Goal: Task Accomplishment & Management: Complete application form

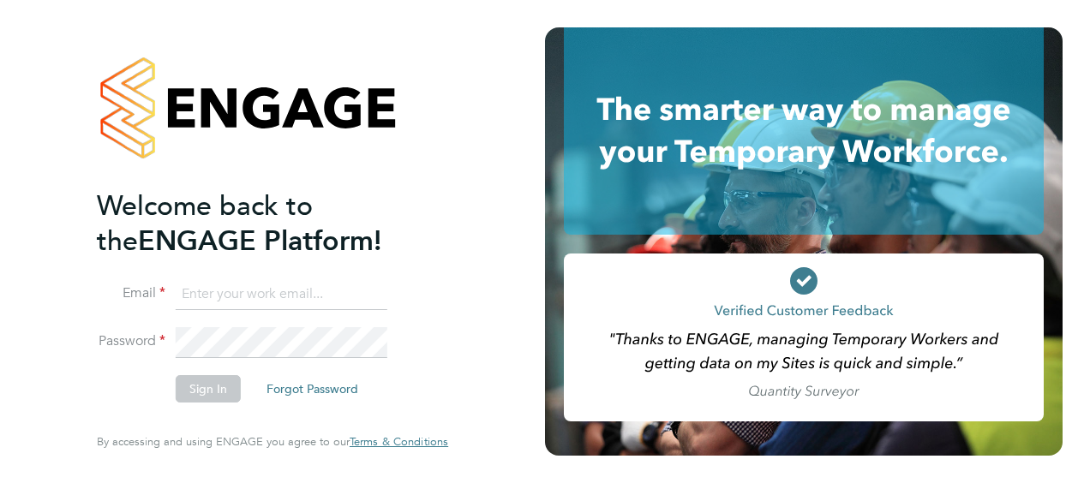
click at [258, 295] on input at bounding box center [282, 294] width 212 height 31
type input "Nicholas.morgan@hays.com"
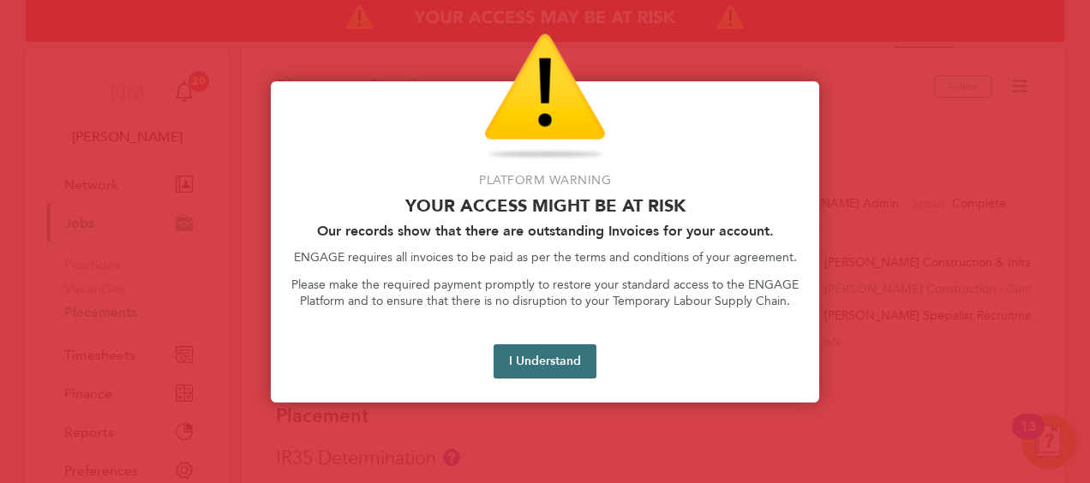
click at [531, 367] on button "I Understand" at bounding box center [545, 362] width 103 height 34
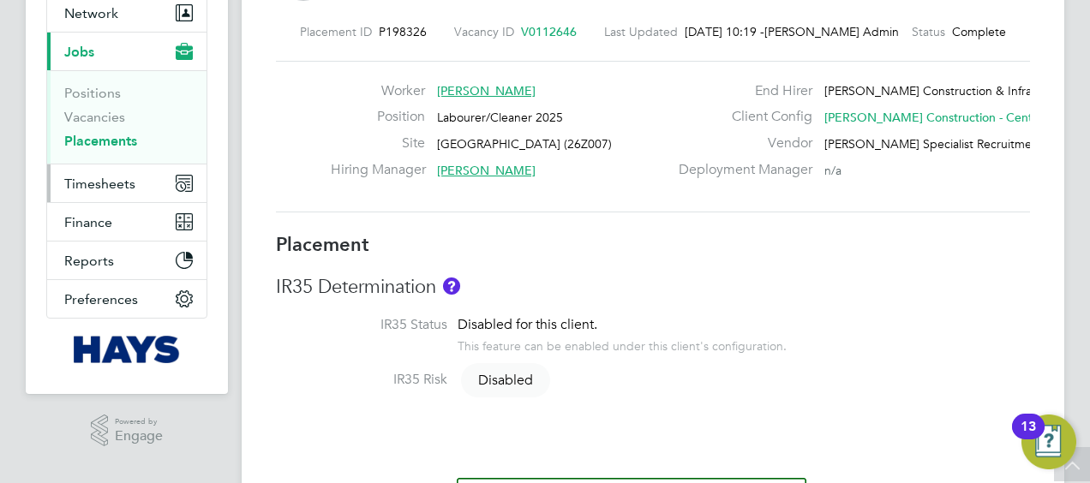
click at [132, 183] on span "Timesheets" at bounding box center [99, 184] width 71 height 16
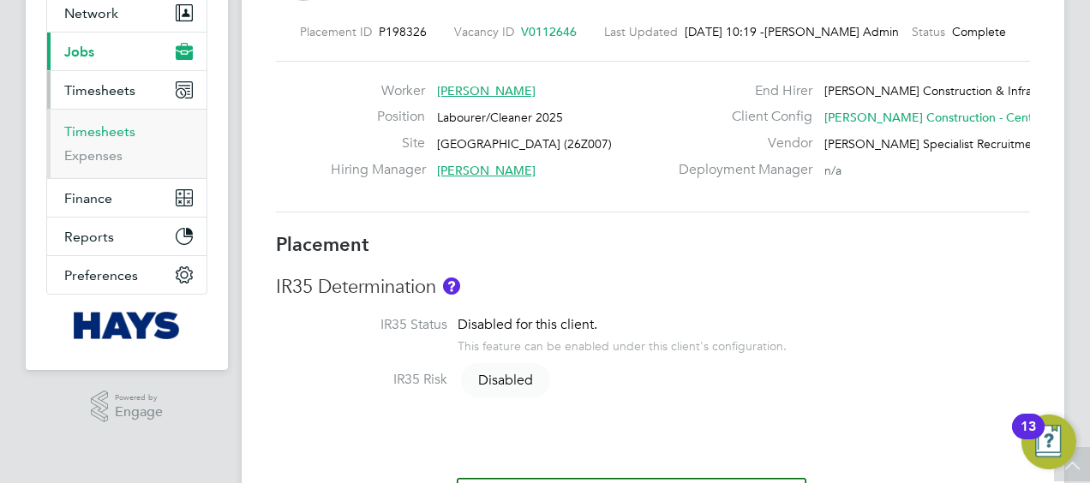
click at [111, 129] on link "Timesheets" at bounding box center [99, 131] width 71 height 16
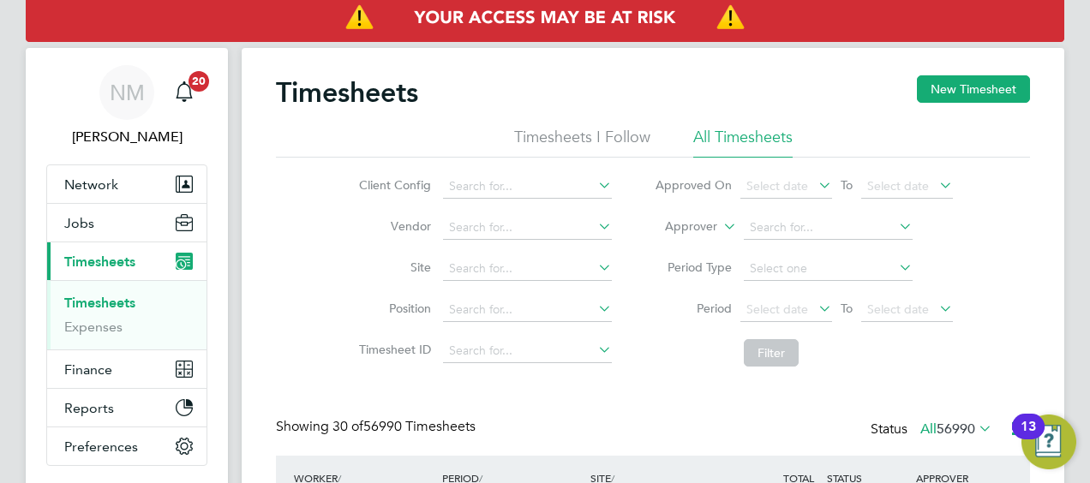
click at [695, 224] on label "Approver" at bounding box center [678, 227] width 77 height 17
click at [674, 239] on li "Worker" at bounding box center [675, 247] width 84 height 22
click at [787, 223] on input at bounding box center [828, 228] width 169 height 24
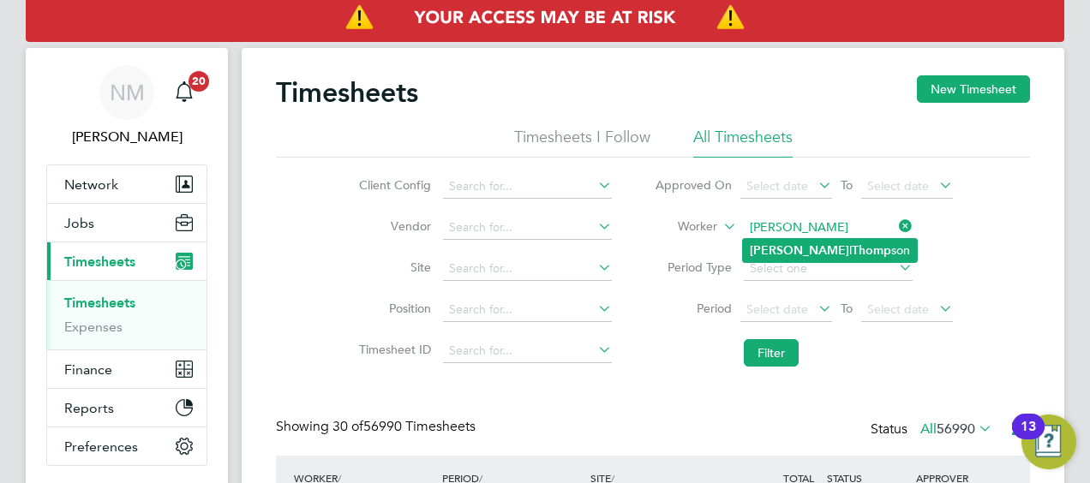
click at [854, 244] on li "Russel l Thomp son" at bounding box center [830, 250] width 174 height 23
type input "Russell Thompson"
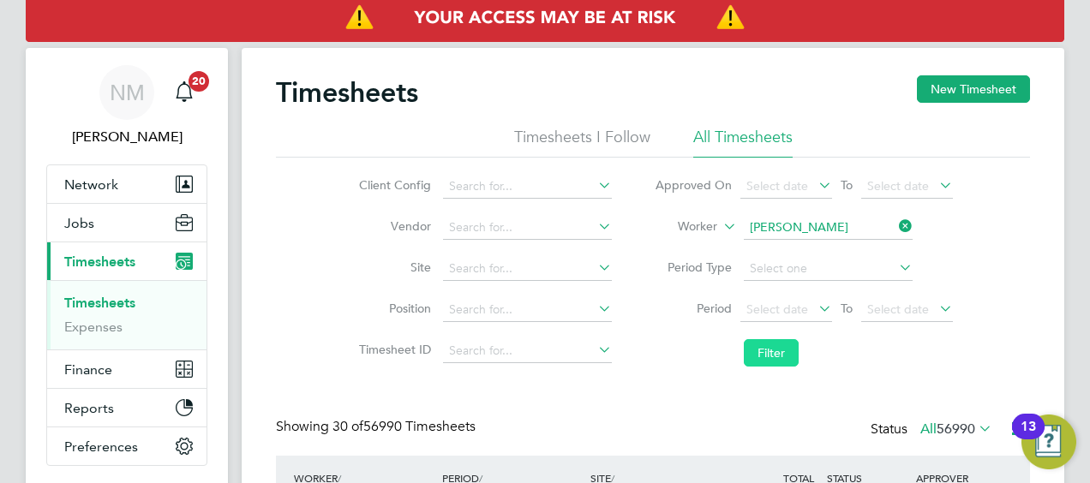
click at [753, 364] on button "Filter" at bounding box center [771, 352] width 55 height 27
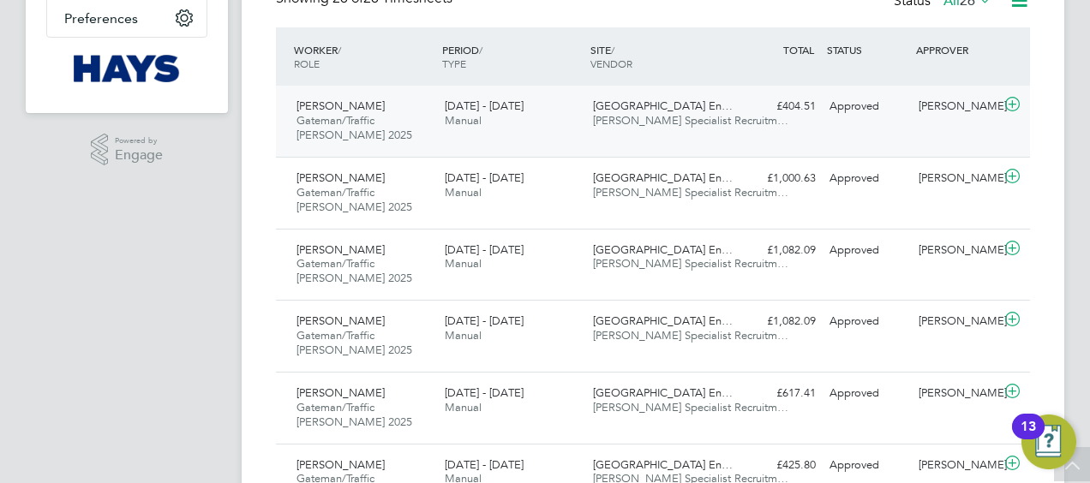
click at [770, 108] on div "£404.51 Approved" at bounding box center [778, 107] width 89 height 28
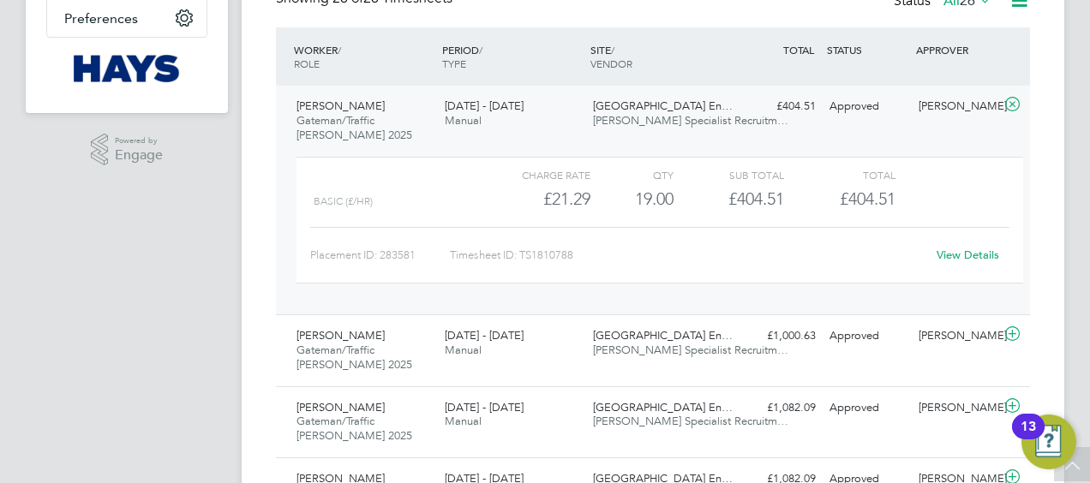
click at [953, 249] on link "View Details" at bounding box center [968, 255] width 63 height 15
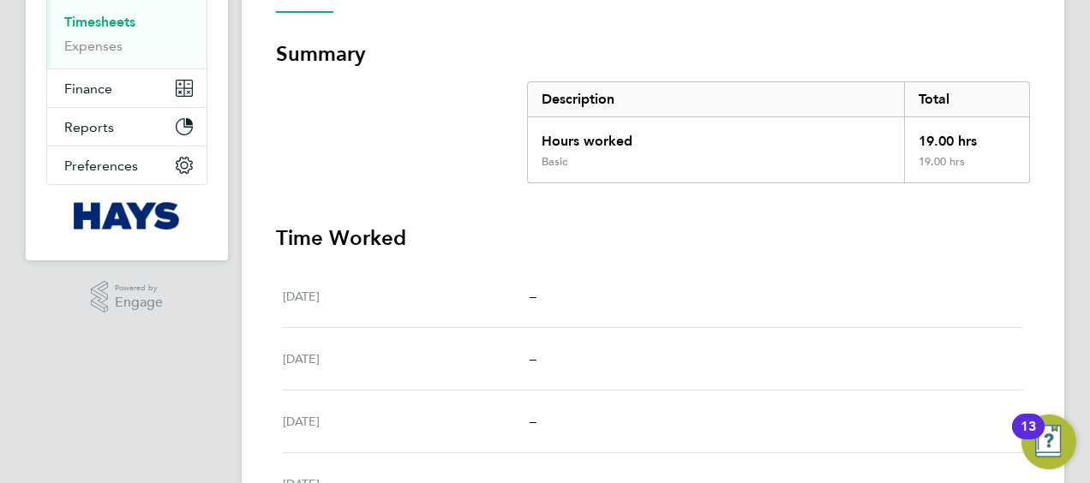
scroll to position [86, 0]
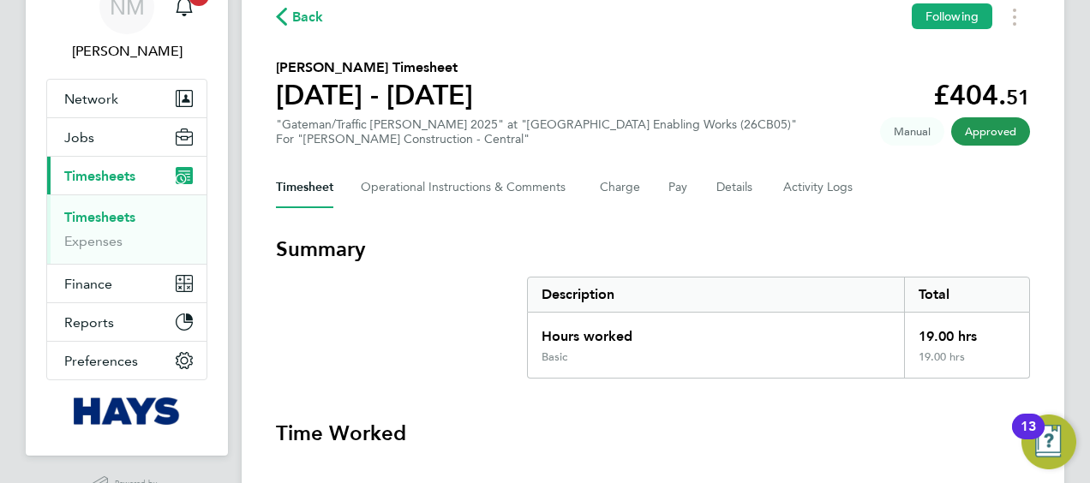
click at [289, 13] on span "Back" at bounding box center [300, 16] width 48 height 16
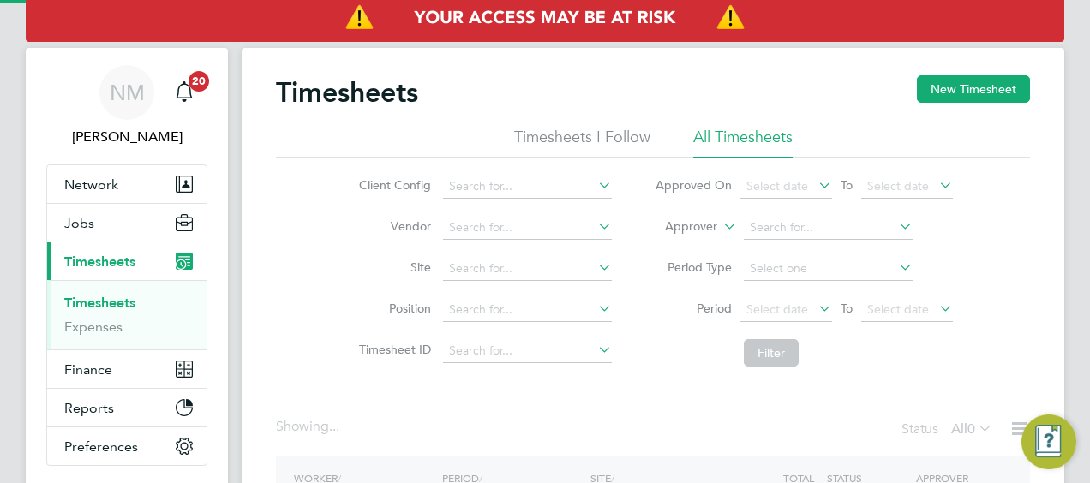
click at [712, 228] on label "Approver" at bounding box center [678, 227] width 77 height 17
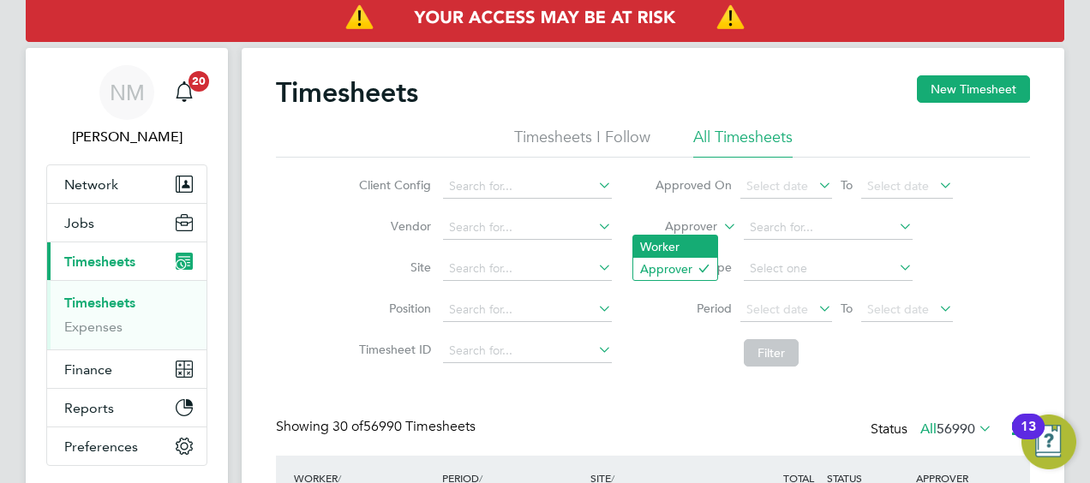
click at [676, 237] on li "Worker" at bounding box center [675, 247] width 84 height 22
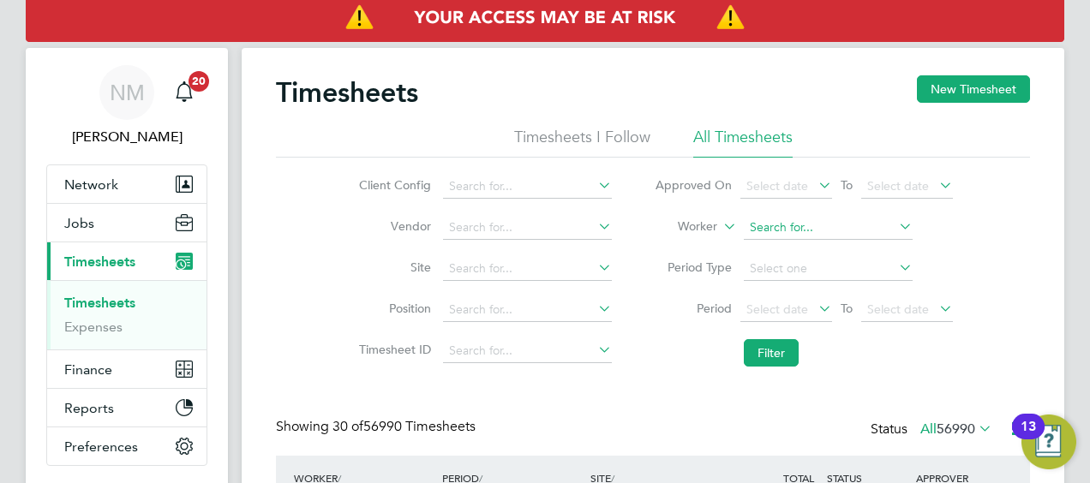
click at [766, 216] on input at bounding box center [828, 228] width 169 height 24
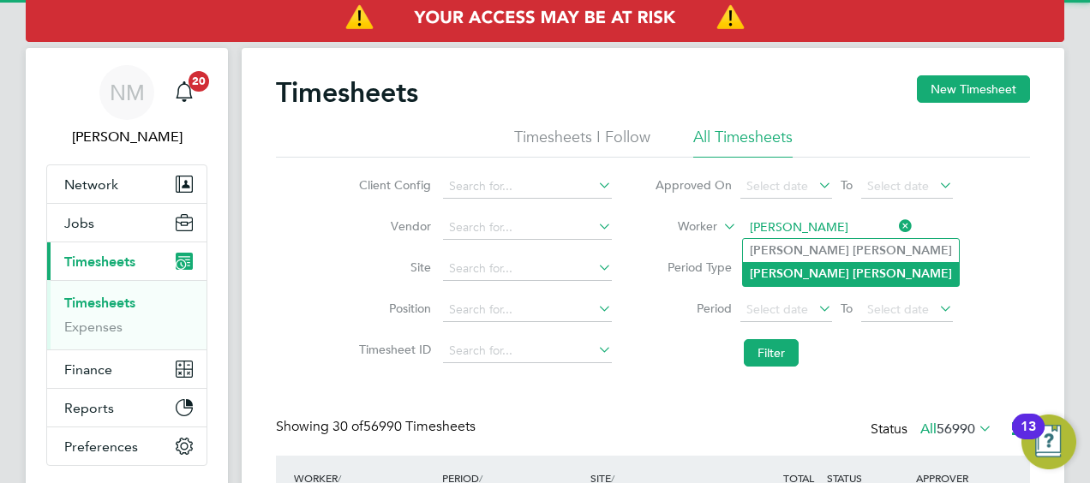
click at [822, 265] on li "[PERSON_NAME]" at bounding box center [851, 273] width 216 height 23
type input "[PERSON_NAME]"
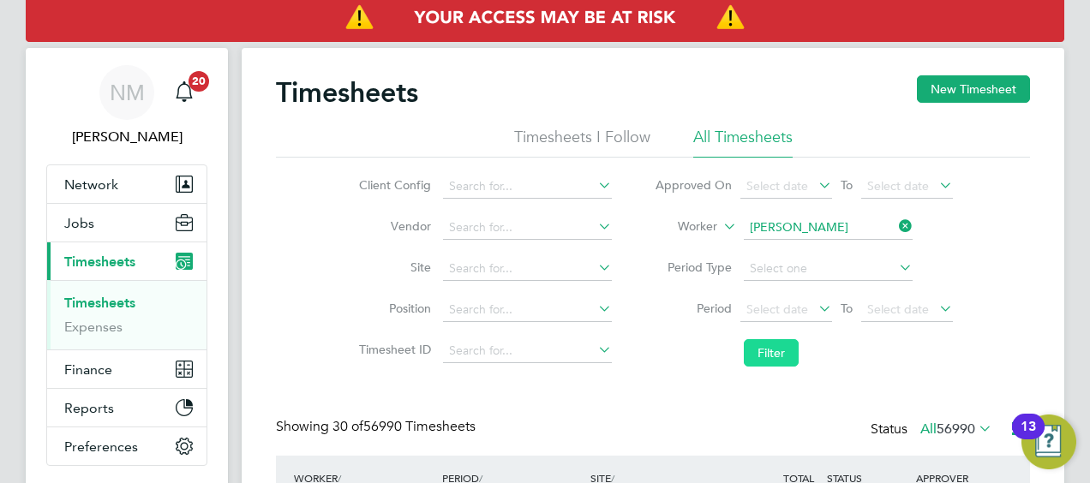
click at [767, 343] on button "Filter" at bounding box center [771, 352] width 55 height 27
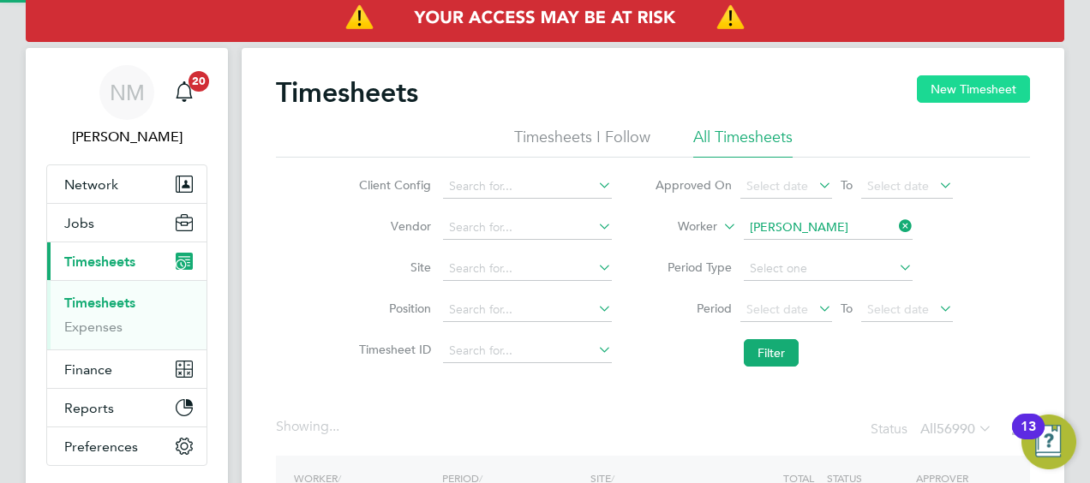
click at [979, 97] on button "New Timesheet" at bounding box center [973, 88] width 113 height 27
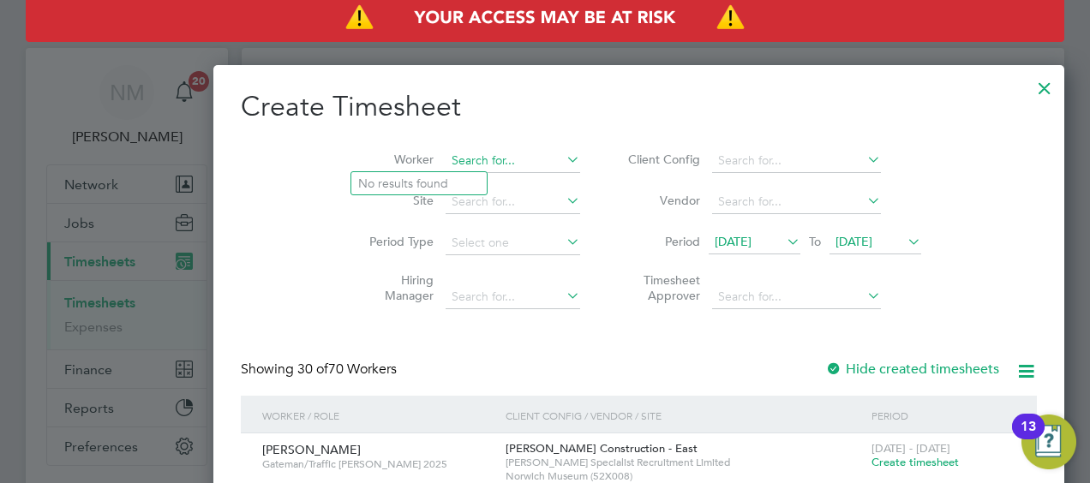
click at [446, 164] on input at bounding box center [513, 161] width 135 height 24
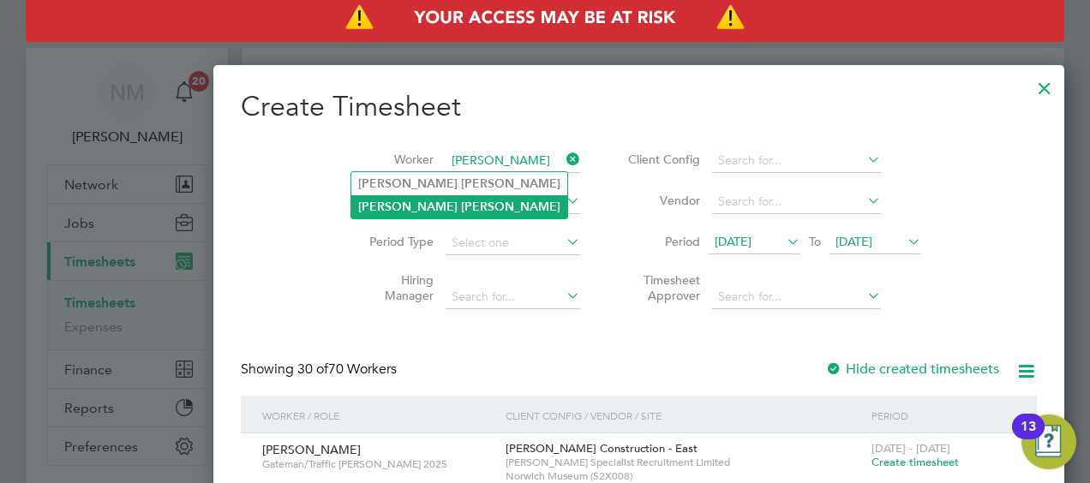
click at [461, 209] on b "[PERSON_NAME]" at bounding box center [510, 207] width 99 height 15
type input "[PERSON_NAME]"
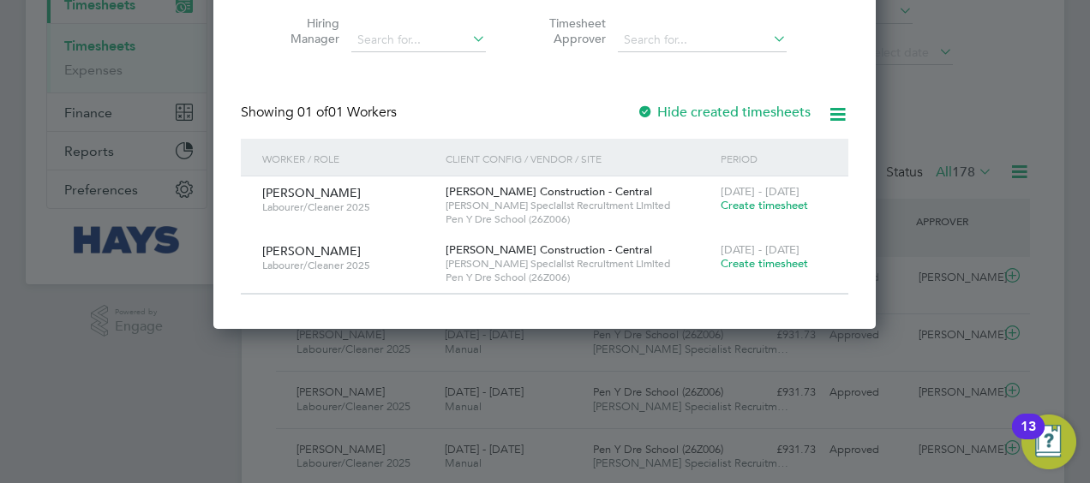
click at [742, 204] on span "Create timesheet" at bounding box center [764, 205] width 87 height 15
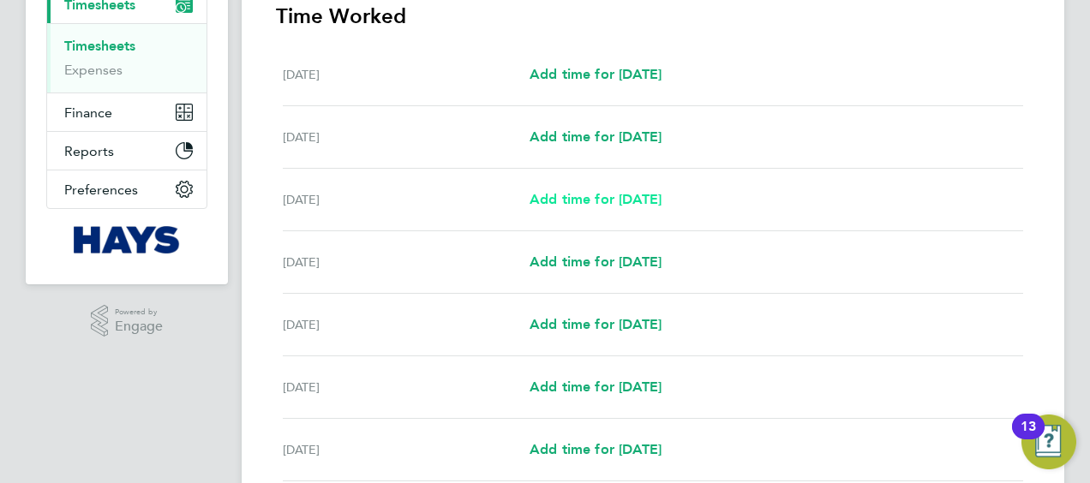
click at [586, 207] on link "Add time for [DATE]" at bounding box center [596, 199] width 132 height 21
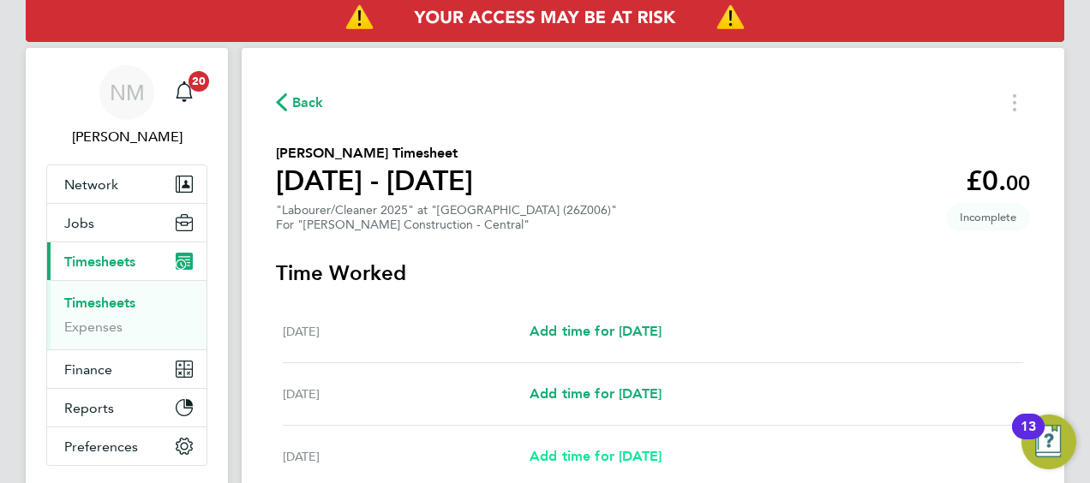
select select "30"
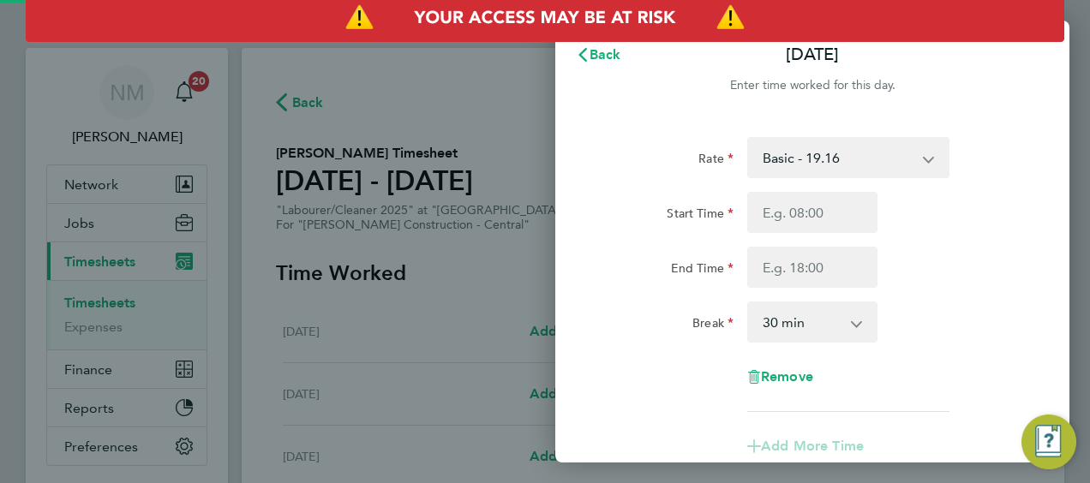
click at [838, 164] on select "Basic - 19.16 Weekday OT 45h+ - 27.81 Sat first 4h - 27.81 Sat after 4h - 36.21…" at bounding box center [838, 158] width 178 height 38
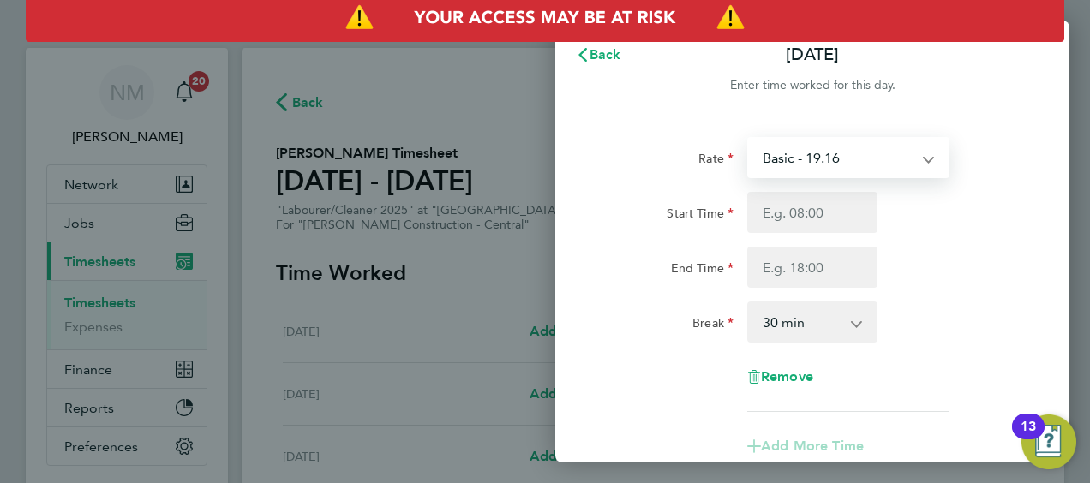
click at [854, 153] on select "Basic - 19.16 Weekday OT 45h+ - 27.81 Sat first 4h - 27.81 Sat after 4h - 36.21…" at bounding box center [838, 158] width 178 height 38
drag, startPoint x: 959, startPoint y: 204, endPoint x: 945, endPoint y: 11, distance: 193.3
click at [959, 204] on div "Start Time" at bounding box center [812, 212] width 432 height 41
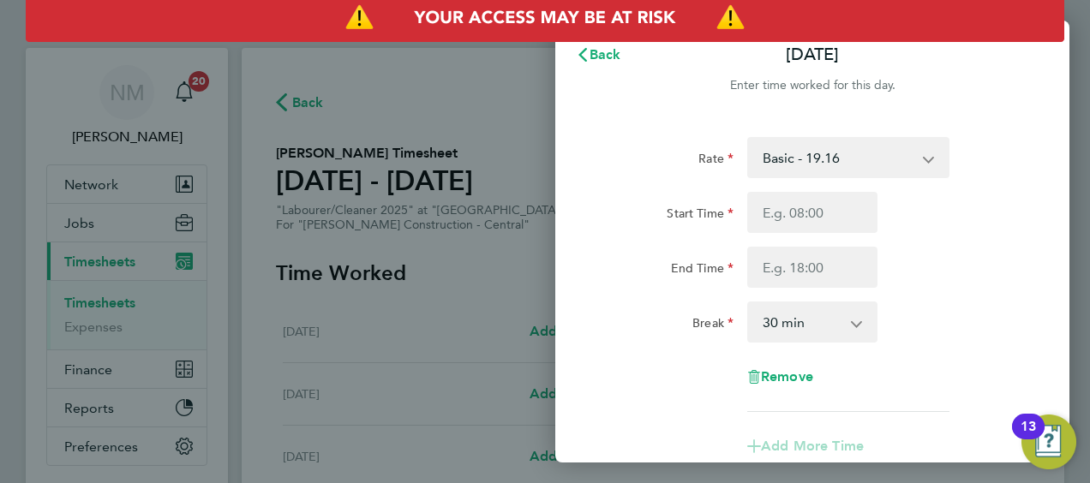
click at [864, 161] on select "Basic - 19.16 Weekday OT 45h+ - 27.81 Sat first 4h - 27.81 Sat after 4h - 36.21…" at bounding box center [838, 158] width 178 height 38
